Goal: Task Accomplishment & Management: Manage account settings

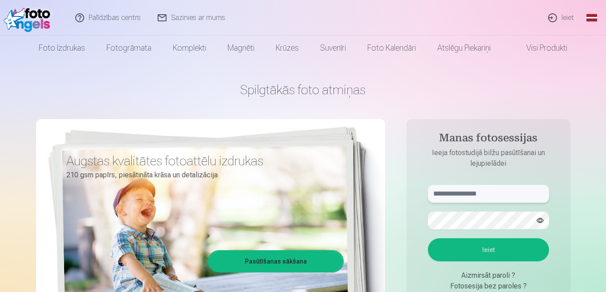
click at [492, 195] on input "text" at bounding box center [488, 194] width 121 height 18
type input "**********"
click at [428, 239] on button "Ieiet" at bounding box center [488, 250] width 121 height 23
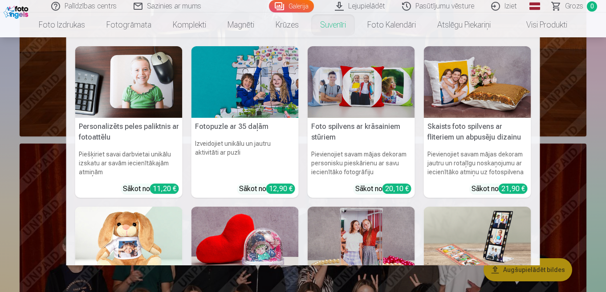
scroll to position [1313, 0]
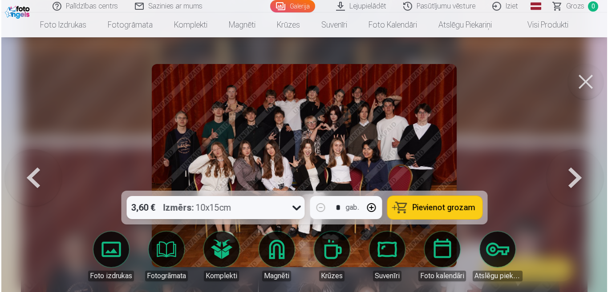
scroll to position [1316, 0]
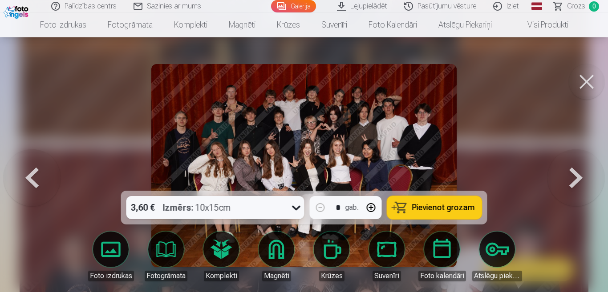
click at [295, 209] on icon at bounding box center [296, 208] width 8 height 5
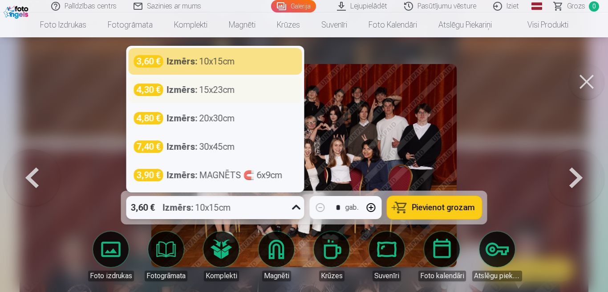
click at [219, 91] on div "Izmērs : 15x23cm" at bounding box center [201, 90] width 68 height 12
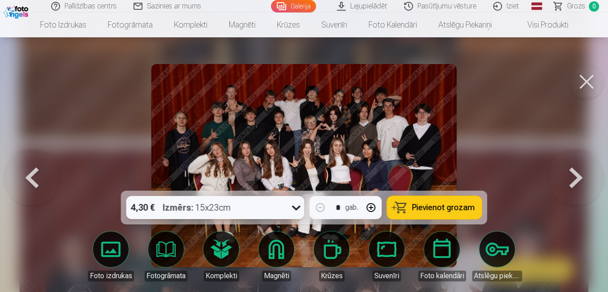
click at [584, 80] on button at bounding box center [587, 82] width 36 height 36
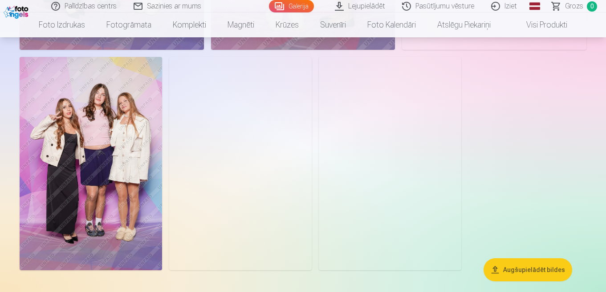
scroll to position [2622, 0]
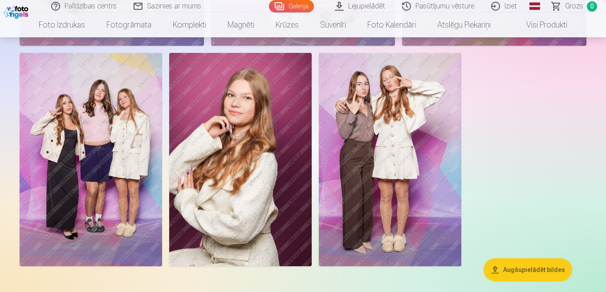
click at [244, 169] on img at bounding box center [240, 160] width 142 height 214
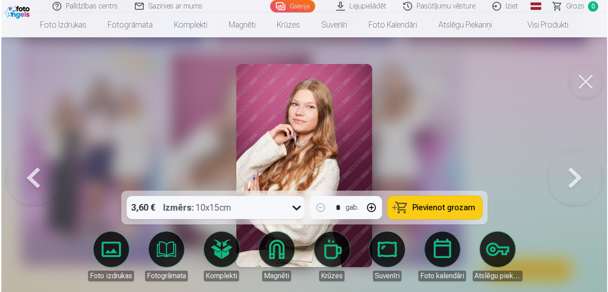
scroll to position [2631, 0]
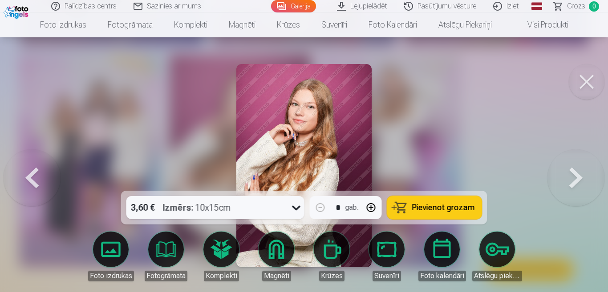
click at [589, 78] on button at bounding box center [587, 82] width 36 height 36
